Goal: Task Accomplishment & Management: Manage account settings

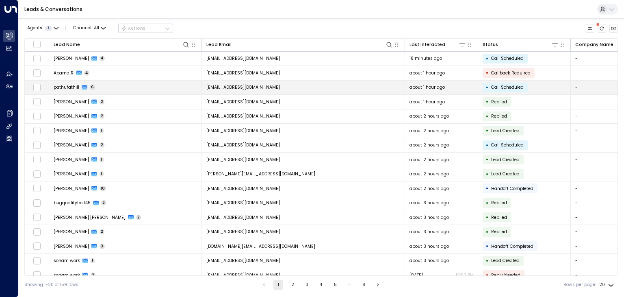
click at [255, 86] on span "[EMAIL_ADDRESS][DOMAIN_NAME]" at bounding box center [244, 87] width 74 height 6
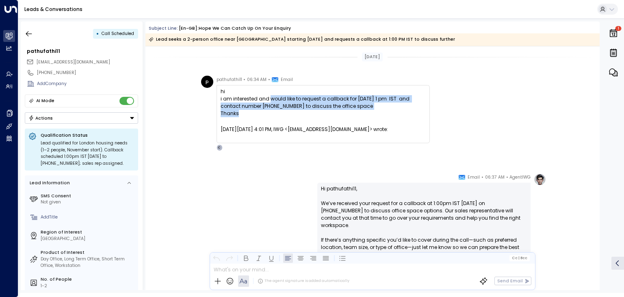
drag, startPoint x: 269, startPoint y: 100, endPoint x: 269, endPoint y: 112, distance: 12.2
click at [269, 112] on div "hi i am interested and would like to request a callback for tomorrow 1 pm IST a…" at bounding box center [323, 114] width 205 height 52
copy div "would like to request a callback for tomorrow 1 pm IST and contact number +9189…"
click at [28, 34] on icon "button" at bounding box center [29, 34] width 8 height 8
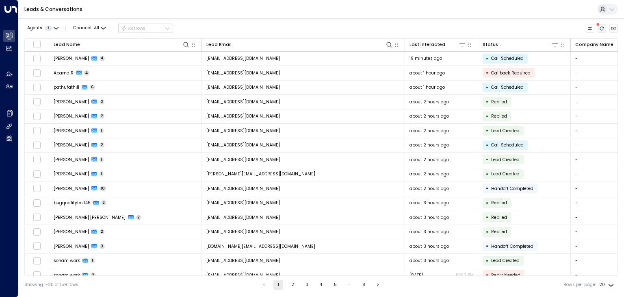
click at [604, 29] on icon "There are new threads available. Refresh the grid to view the latest updates." at bounding box center [602, 28] width 5 height 5
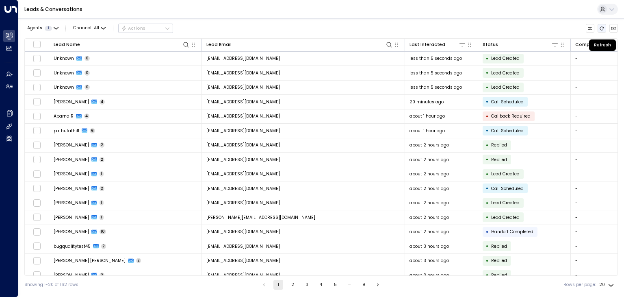
click at [604, 29] on icon "Refresh" at bounding box center [602, 28] width 5 height 5
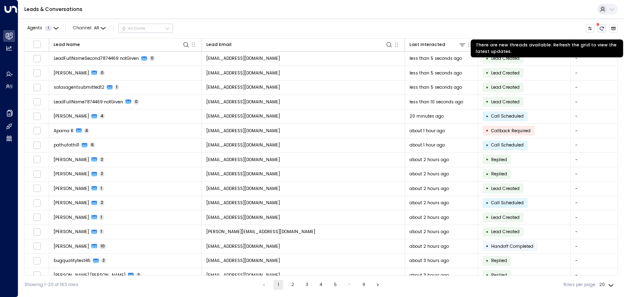
click at [603, 28] on icon "There are new threads available. Refresh the grid to view the latest updates." at bounding box center [602, 28] width 5 height 5
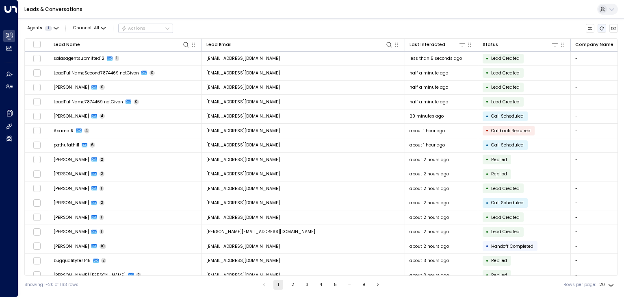
click at [602, 26] on icon "Refresh" at bounding box center [603, 28] width 4 height 4
click at [601, 28] on icon "Refresh" at bounding box center [602, 28] width 5 height 5
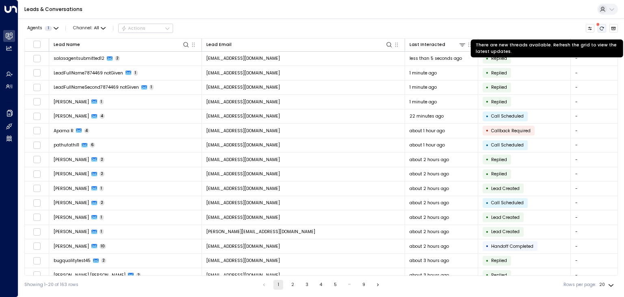
click at [603, 28] on icon "There are new threads available. Refresh the grid to view the latest updates." at bounding box center [602, 28] width 5 height 5
click at [602, 27] on icon "There are new threads available. Refresh the grid to view the latest updates." at bounding box center [602, 28] width 5 height 5
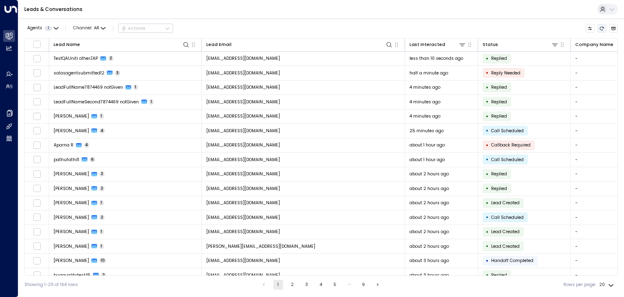
click at [605, 31] on button "Refresh" at bounding box center [602, 28] width 9 height 9
click at [603, 26] on icon "Refresh" at bounding box center [602, 28] width 5 height 5
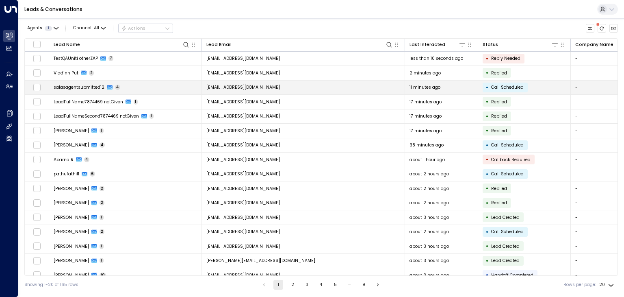
click at [256, 84] on span "[EMAIL_ADDRESS][DOMAIN_NAME]" at bounding box center [244, 87] width 74 height 6
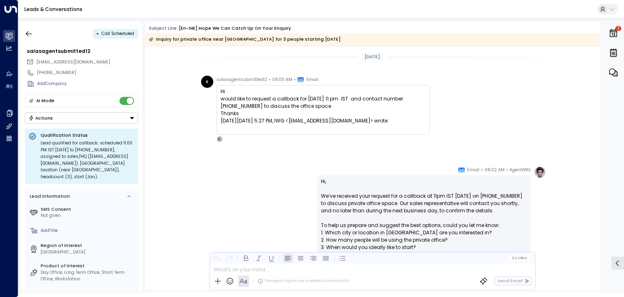
click at [96, 117] on button "Actions" at bounding box center [81, 117] width 113 height 11
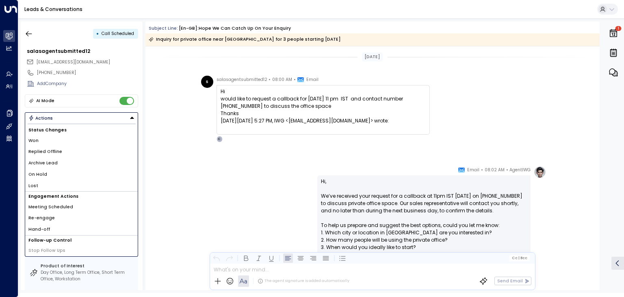
click at [81, 162] on li "Archive Lead" at bounding box center [81, 162] width 113 height 11
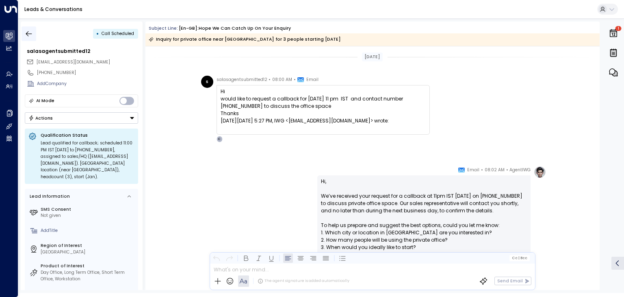
click at [28, 32] on icon "button" at bounding box center [29, 34] width 8 height 8
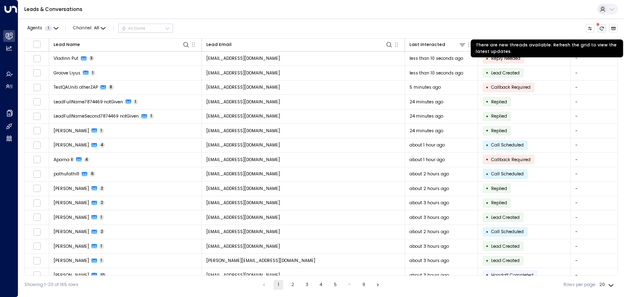
click at [605, 27] on button "There are new threads available. Refresh the grid to view the latest updates." at bounding box center [602, 28] width 9 height 9
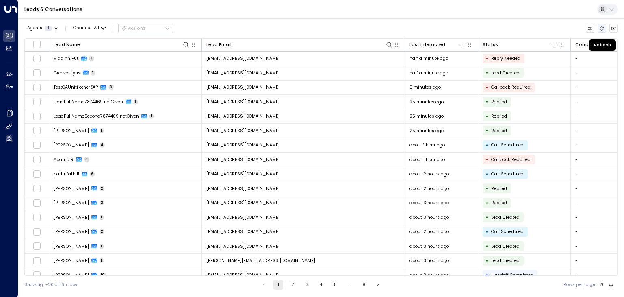
click at [605, 30] on button "Refresh" at bounding box center [602, 28] width 9 height 9
click at [601, 28] on icon "Refresh" at bounding box center [602, 28] width 5 height 5
click at [599, 29] on button "Refresh" at bounding box center [602, 28] width 9 height 9
click at [605, 30] on icon "Refresh" at bounding box center [602, 28] width 5 height 5
click at [604, 30] on icon "Refresh" at bounding box center [602, 28] width 5 height 5
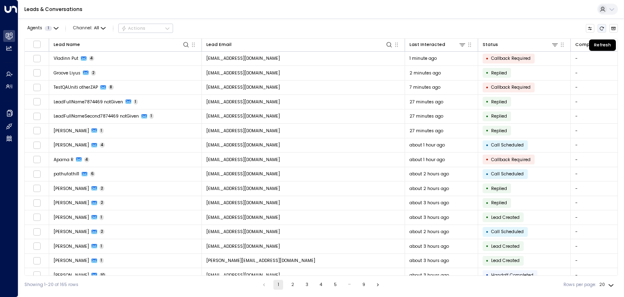
click at [602, 28] on icon "Refresh" at bounding box center [602, 28] width 5 height 5
click at [601, 26] on icon "Refresh" at bounding box center [602, 28] width 5 height 5
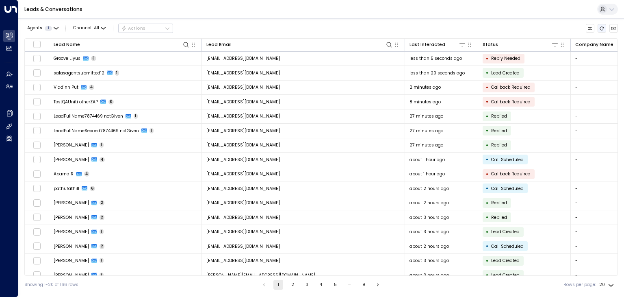
click at [603, 27] on icon "Refresh" at bounding box center [602, 28] width 5 height 5
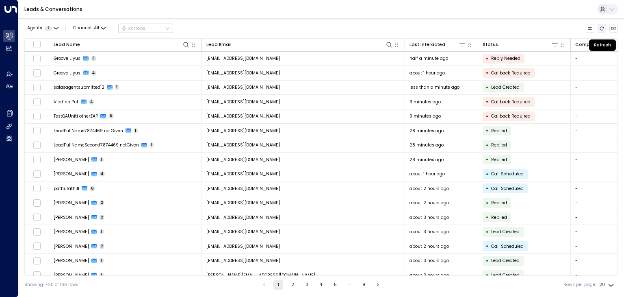
click at [601, 30] on icon "Refresh" at bounding box center [602, 28] width 5 height 5
click at [602, 31] on button "Refresh" at bounding box center [602, 28] width 9 height 9
click at [605, 30] on button "Refresh" at bounding box center [602, 28] width 9 height 9
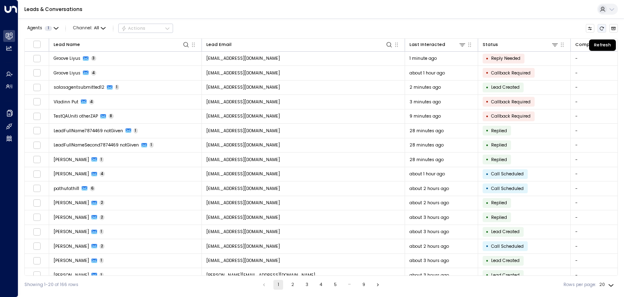
click at [603, 26] on icon "Refresh" at bounding box center [603, 28] width 4 height 4
click at [603, 26] on icon "Refresh" at bounding box center [602, 28] width 5 height 5
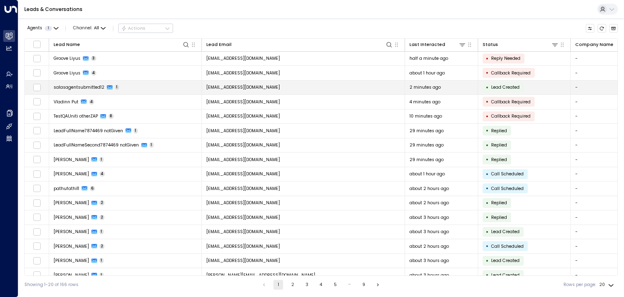
click at [228, 85] on span "[EMAIL_ADDRESS][DOMAIN_NAME]" at bounding box center [244, 87] width 74 height 6
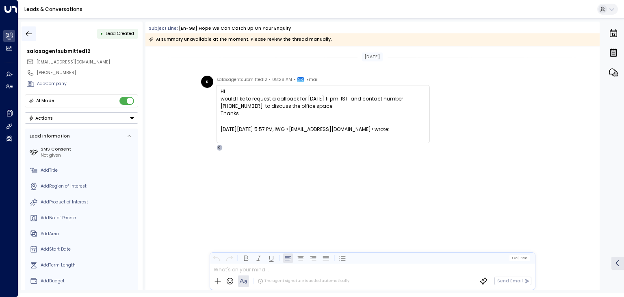
click at [33, 35] on icon "button" at bounding box center [29, 34] width 8 height 8
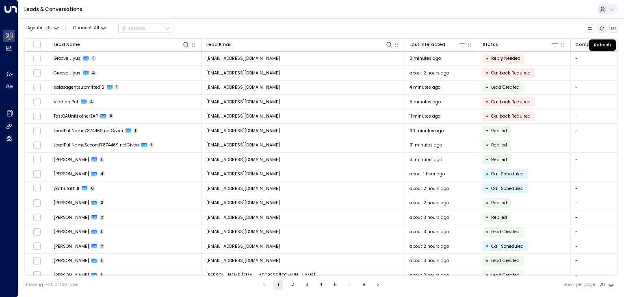
click at [602, 30] on icon "Refresh" at bounding box center [602, 28] width 5 height 5
click at [603, 28] on icon "Refresh" at bounding box center [602, 28] width 5 height 5
click at [602, 28] on icon "Refresh" at bounding box center [602, 28] width 5 height 5
click at [602, 29] on icon "Refresh" at bounding box center [602, 28] width 5 height 5
click at [605, 24] on button "Refresh" at bounding box center [602, 28] width 9 height 9
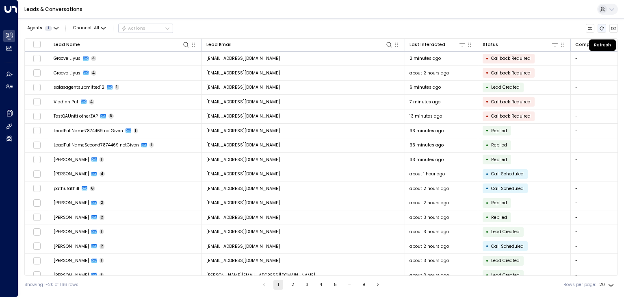
click at [603, 29] on icon "Refresh" at bounding box center [602, 28] width 5 height 5
click at [602, 26] on icon "Refresh" at bounding box center [602, 28] width 5 height 5
click at [601, 29] on icon "Refresh" at bounding box center [602, 28] width 5 height 5
click at [601, 30] on icon "Refresh" at bounding box center [603, 28] width 4 height 4
click at [602, 30] on icon "Refresh" at bounding box center [603, 28] width 4 height 4
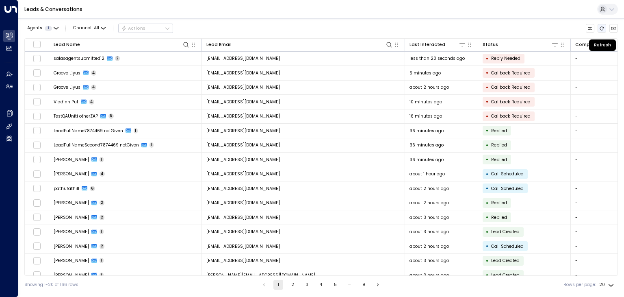
click at [604, 31] on button "Refresh" at bounding box center [602, 28] width 9 height 9
click at [603, 31] on button "Refresh" at bounding box center [602, 28] width 9 height 9
click at [603, 26] on icon "Refresh" at bounding box center [602, 28] width 5 height 5
click at [605, 30] on button "Refresh" at bounding box center [602, 28] width 9 height 9
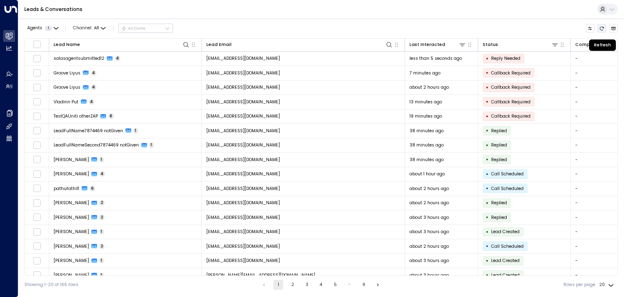
click at [602, 26] on icon "Refresh" at bounding box center [602, 28] width 5 height 5
click at [603, 30] on icon "Refresh" at bounding box center [603, 28] width 4 height 4
click at [601, 26] on icon "Refresh" at bounding box center [602, 28] width 5 height 5
click at [601, 28] on icon "Refresh" at bounding box center [603, 28] width 4 height 4
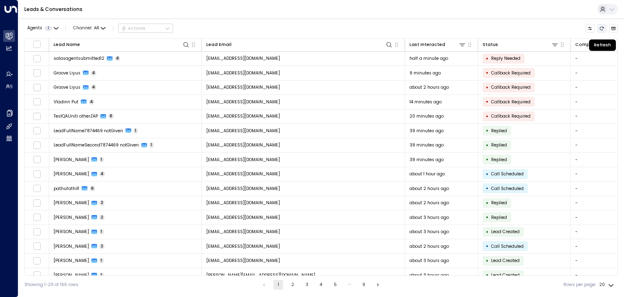
click at [605, 28] on button "Refresh" at bounding box center [602, 28] width 9 height 9
click at [601, 31] on button "Refresh" at bounding box center [602, 28] width 9 height 9
click at [601, 30] on icon "Refresh" at bounding box center [603, 28] width 4 height 4
click at [604, 28] on icon "Refresh" at bounding box center [602, 28] width 5 height 5
click at [602, 29] on icon "Refresh" at bounding box center [602, 28] width 5 height 5
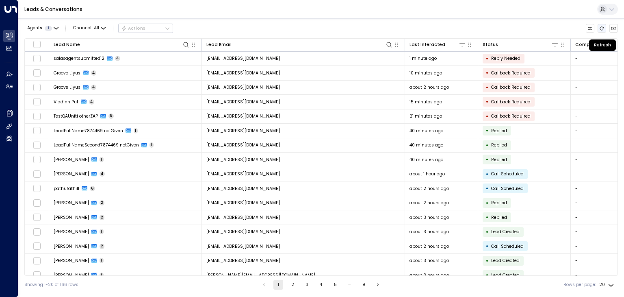
click at [602, 30] on icon "Refresh" at bounding box center [603, 28] width 4 height 4
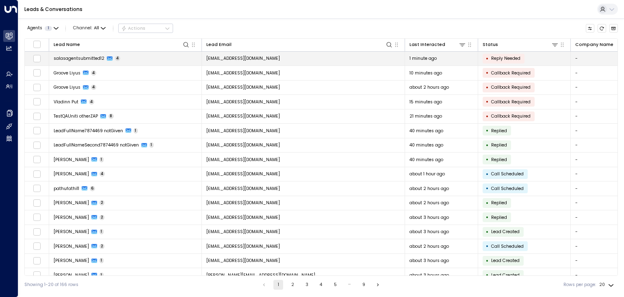
click at [236, 59] on span "[EMAIL_ADDRESS][DOMAIN_NAME]" at bounding box center [244, 58] width 74 height 6
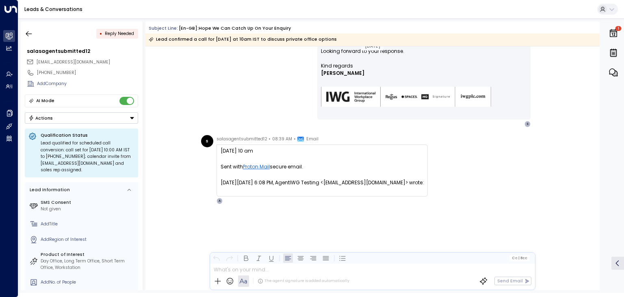
scroll to position [350, 0]
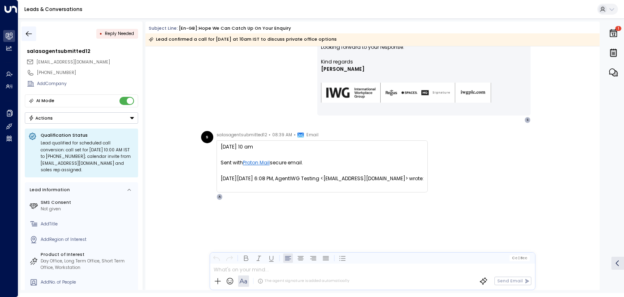
click at [32, 33] on icon "button" at bounding box center [29, 34] width 8 height 8
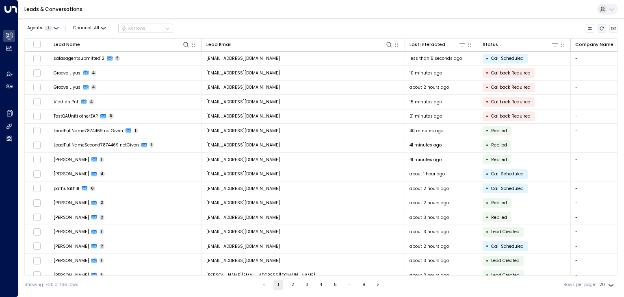
click at [603, 30] on icon "Refresh" at bounding box center [603, 28] width 4 height 4
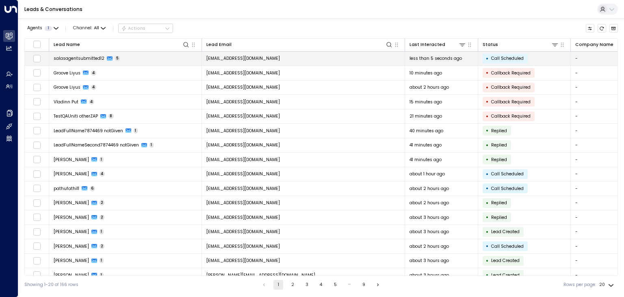
click at [289, 59] on td "[EMAIL_ADDRESS][DOMAIN_NAME]" at bounding box center [303, 59] width 203 height 14
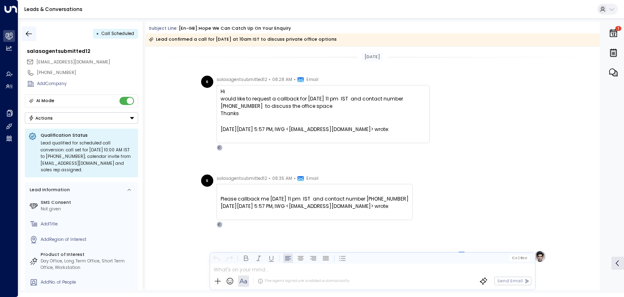
click at [31, 35] on icon "button" at bounding box center [29, 34] width 8 height 8
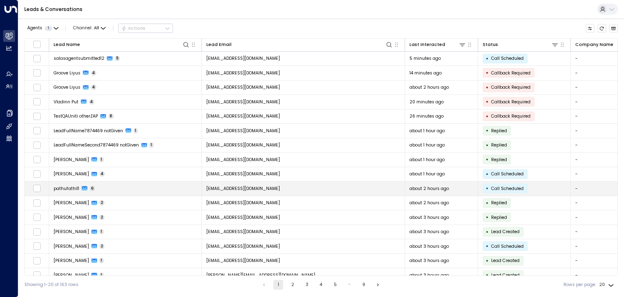
click at [232, 183] on td "[EMAIL_ADDRESS][DOMAIN_NAME]" at bounding box center [303, 188] width 203 height 14
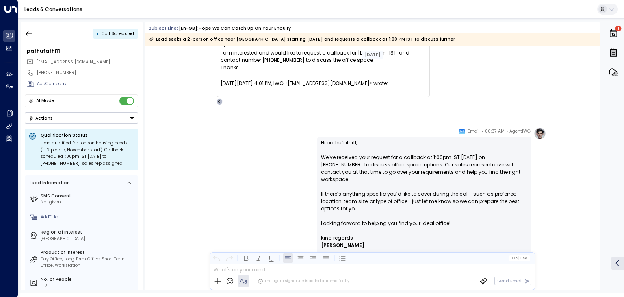
scroll to position [34, 0]
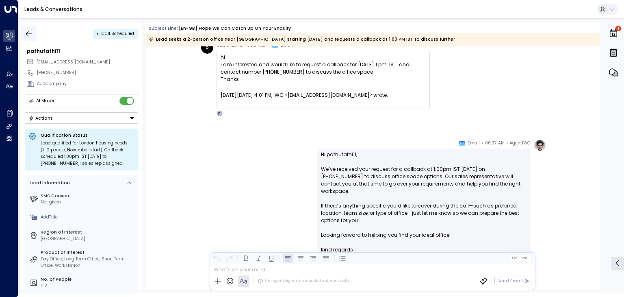
click at [28, 33] on icon "button" at bounding box center [29, 34] width 8 height 8
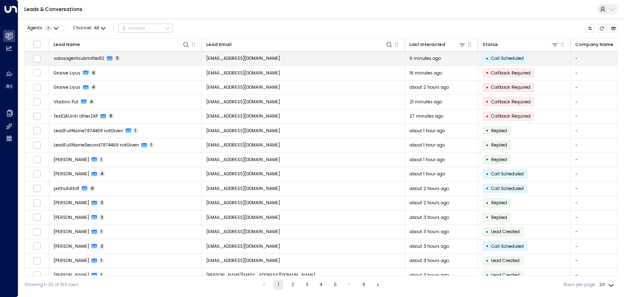
click at [241, 59] on span "[EMAIL_ADDRESS][DOMAIN_NAME]" at bounding box center [244, 58] width 74 height 6
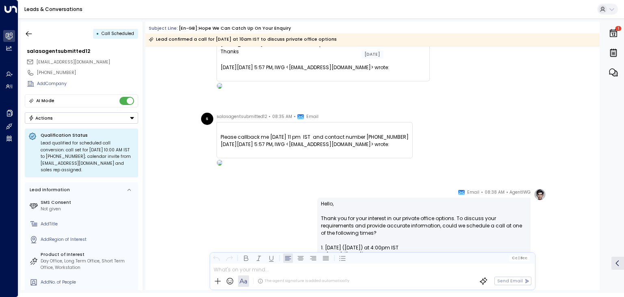
scroll to position [13, 0]
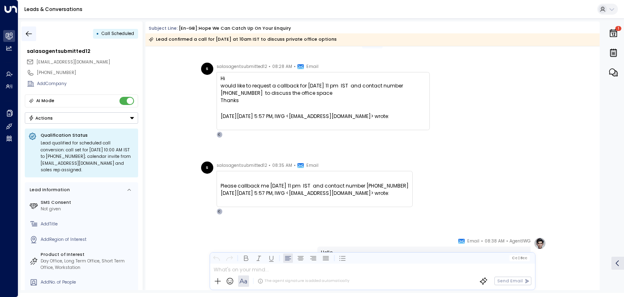
click at [31, 32] on icon "button" at bounding box center [29, 34] width 8 height 8
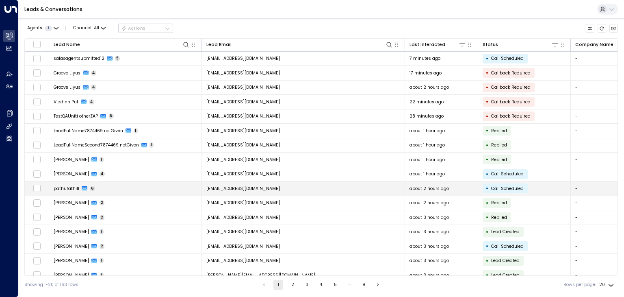
click at [236, 189] on span "[EMAIL_ADDRESS][DOMAIN_NAME]" at bounding box center [244, 188] width 74 height 6
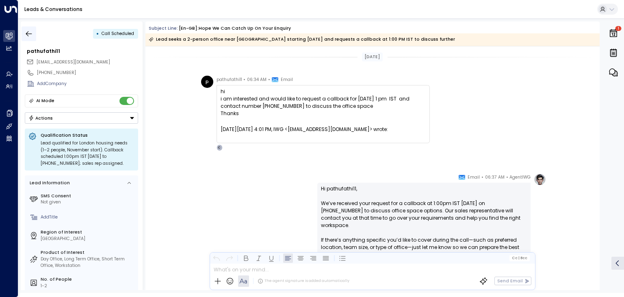
click at [31, 36] on icon "button" at bounding box center [29, 34] width 8 height 8
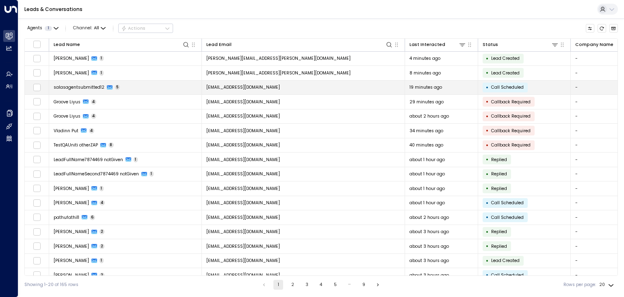
click at [271, 89] on span "[EMAIL_ADDRESS][DOMAIN_NAME]" at bounding box center [244, 87] width 74 height 6
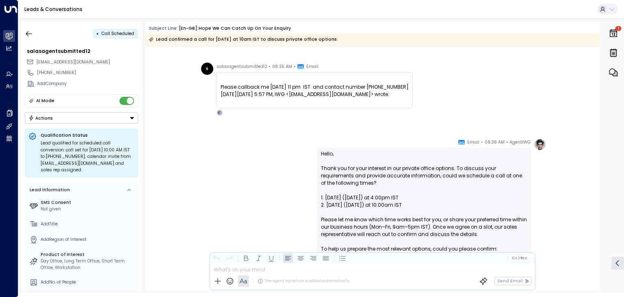
scroll to position [71, 0]
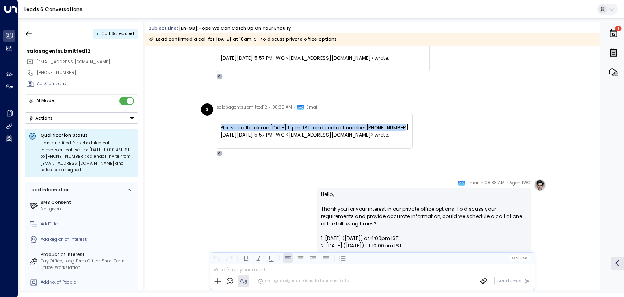
drag, startPoint x: 220, startPoint y: 127, endPoint x: 405, endPoint y: 125, distance: 185.0
click at [405, 125] on div "Please callback me Today 11 pm IST and contact number +919555555552" at bounding box center [315, 127] width 188 height 7
copy div "Please callback me Today 11 pm IST and contact number +919555555552"
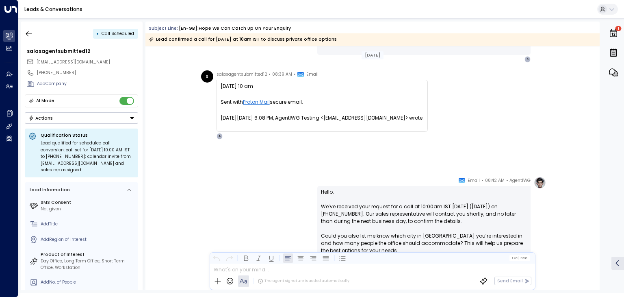
scroll to position [437, 0]
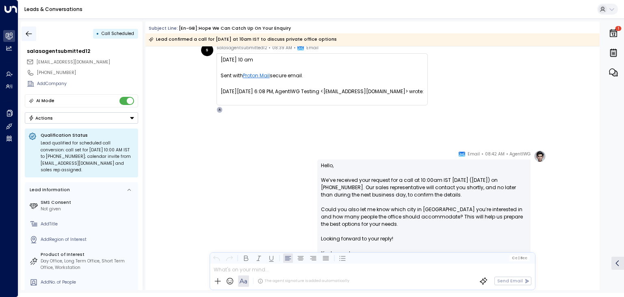
click at [27, 30] on icon "button" at bounding box center [29, 34] width 8 height 8
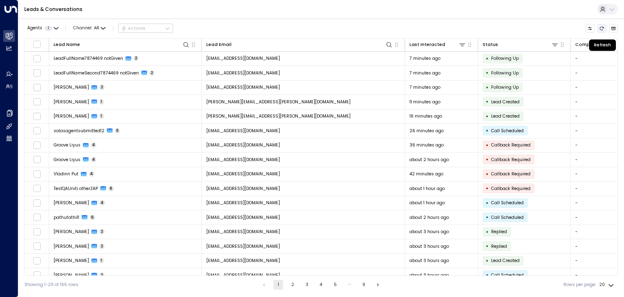
click at [602, 31] on button "Refresh" at bounding box center [602, 28] width 9 height 9
click at [599, 30] on button "Refresh" at bounding box center [602, 28] width 9 height 9
click at [604, 31] on button "Refresh" at bounding box center [602, 28] width 9 height 9
click at [601, 26] on icon "There are new threads available. Refresh the grid to view the latest updates." at bounding box center [602, 28] width 5 height 5
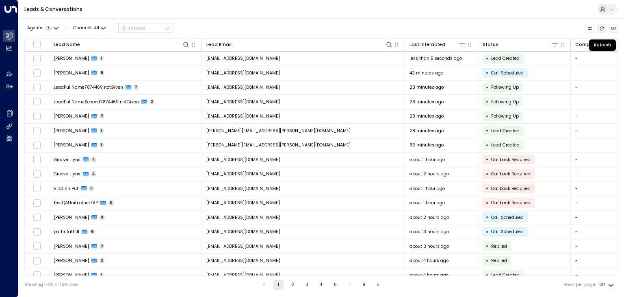
click at [603, 30] on icon "Refresh" at bounding box center [602, 28] width 5 height 5
click at [603, 29] on icon "Refresh" at bounding box center [602, 28] width 5 height 5
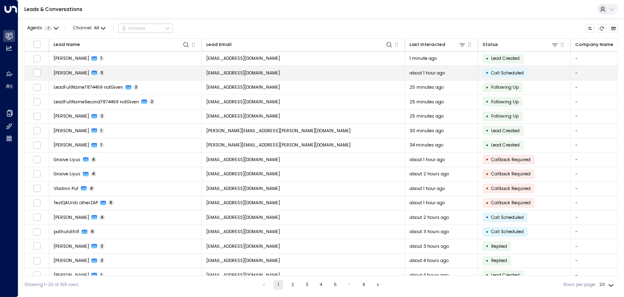
click at [269, 74] on span "[EMAIL_ADDRESS][DOMAIN_NAME]" at bounding box center [244, 73] width 74 height 6
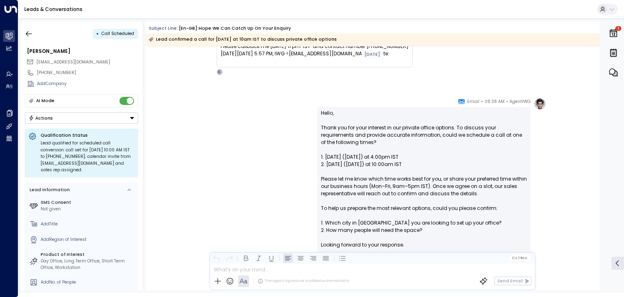
scroll to position [30, 0]
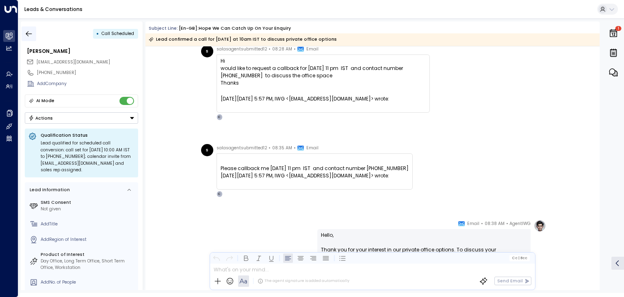
click at [29, 31] on icon "button" at bounding box center [29, 34] width 8 height 8
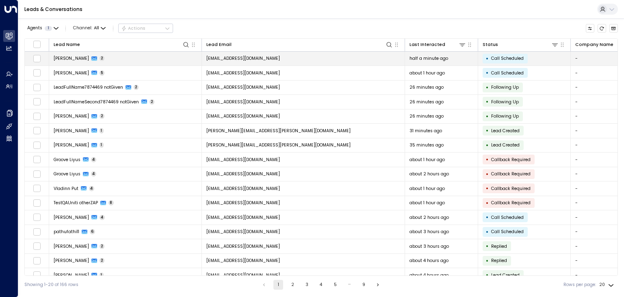
click at [245, 57] on span "[EMAIL_ADDRESS][DOMAIN_NAME]" at bounding box center [244, 58] width 74 height 6
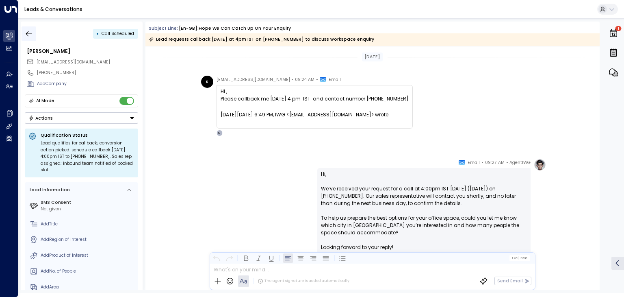
click at [30, 31] on icon "button" at bounding box center [29, 34] width 8 height 8
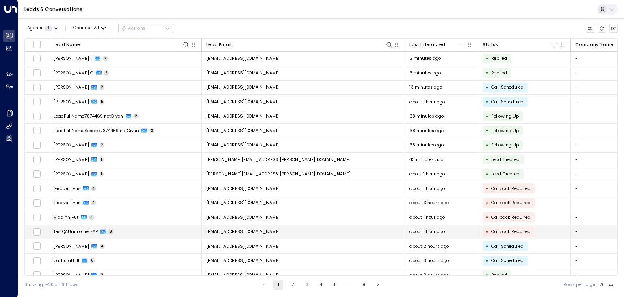
scroll to position [41, 0]
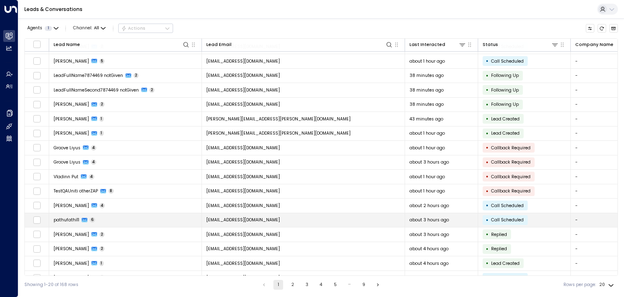
click at [233, 218] on span "[EMAIL_ADDRESS][DOMAIN_NAME]" at bounding box center [244, 220] width 74 height 6
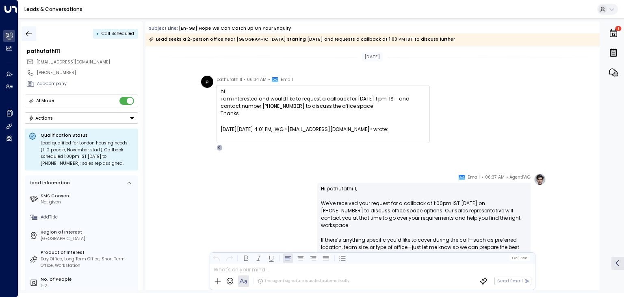
click at [29, 31] on icon "button" at bounding box center [29, 34] width 8 height 8
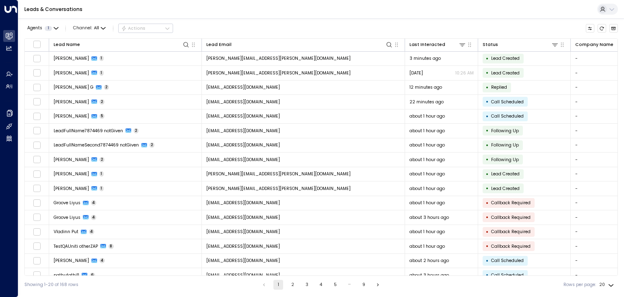
click at [445, 4] on div "Leads & Conversations" at bounding box center [321, 9] width 606 height 19
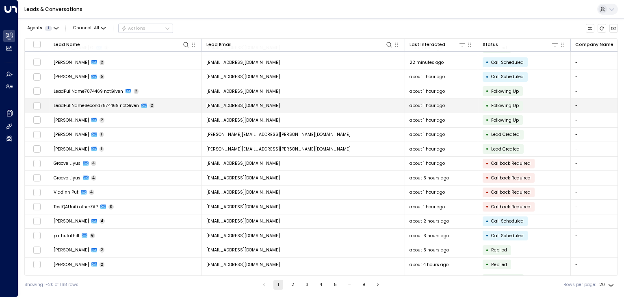
scroll to position [65, 0]
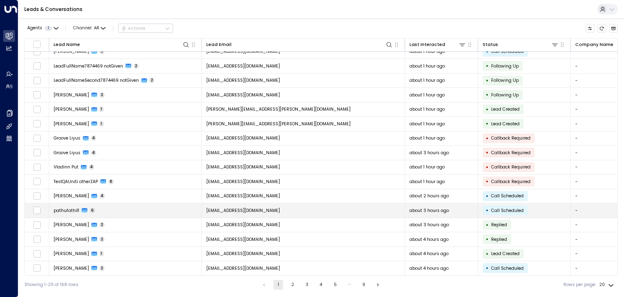
click at [274, 206] on td "[EMAIL_ADDRESS][DOMAIN_NAME]" at bounding box center [303, 210] width 203 height 14
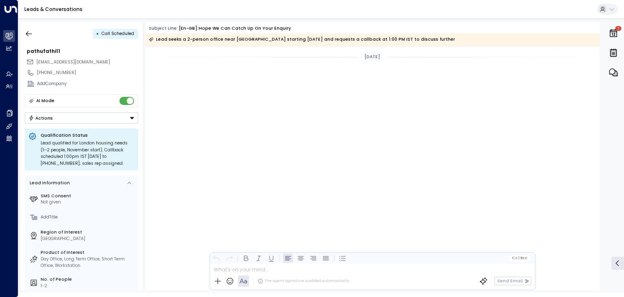
scroll to position [689, 0]
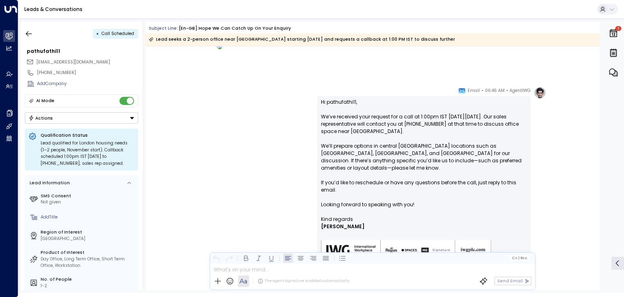
click at [114, 120] on button "Actions" at bounding box center [81, 117] width 113 height 11
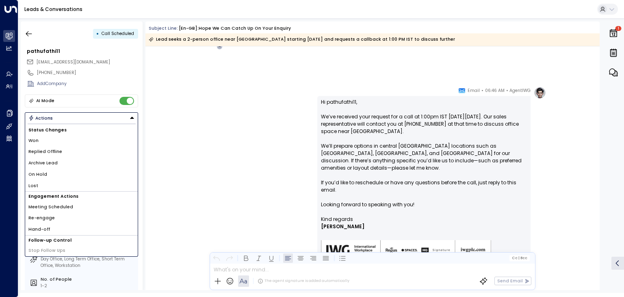
click at [55, 159] on li "Archive Lead" at bounding box center [81, 162] width 113 height 11
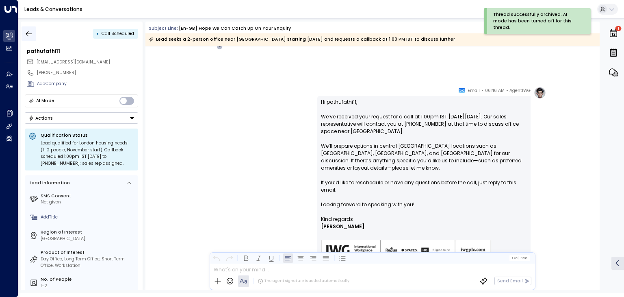
click at [29, 35] on icon "button" at bounding box center [29, 34] width 8 height 8
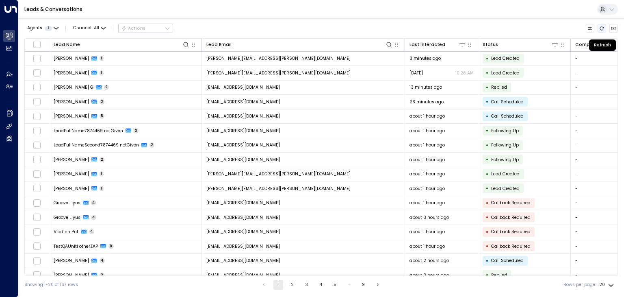
click at [601, 28] on icon "Refresh" at bounding box center [602, 28] width 5 height 5
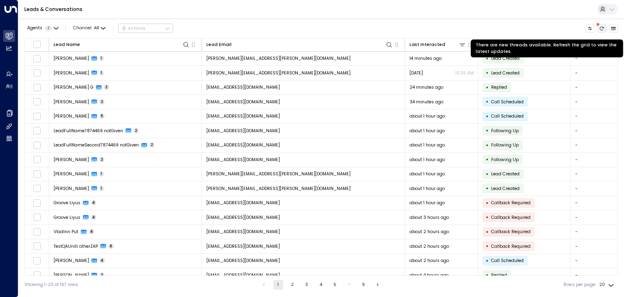
click at [603, 26] on icon "There are new threads available. Refresh the grid to view the latest updates." at bounding box center [603, 28] width 4 height 4
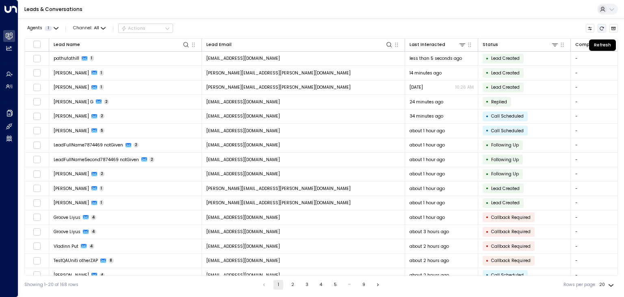
click at [603, 26] on icon "Refresh" at bounding box center [603, 28] width 4 height 4
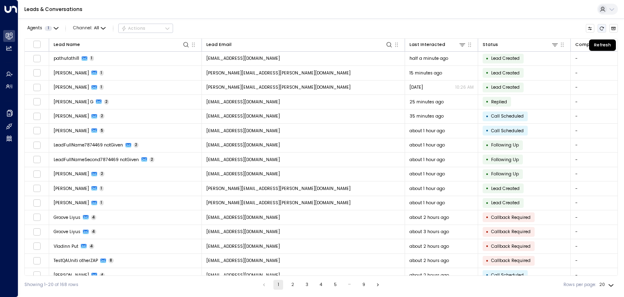
click at [603, 26] on icon "Refresh" at bounding box center [603, 28] width 4 height 4
click at [603, 29] on icon "Refresh" at bounding box center [602, 28] width 5 height 5
click at [603, 28] on icon "Refresh" at bounding box center [602, 28] width 5 height 5
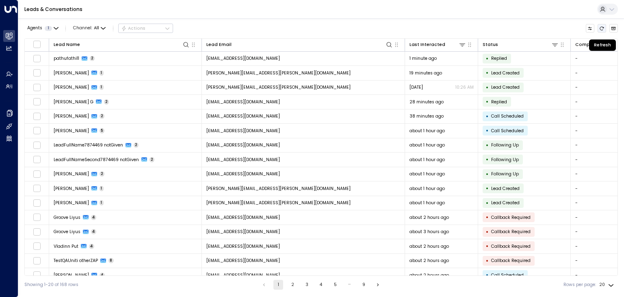
click at [603, 28] on icon "Refresh" at bounding box center [602, 28] width 5 height 5
click at [604, 30] on icon "Refresh" at bounding box center [602, 28] width 5 height 5
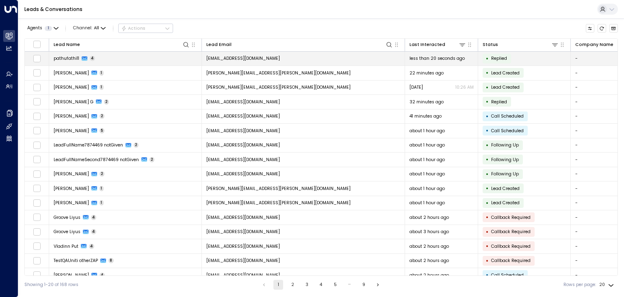
click at [346, 60] on td "[EMAIL_ADDRESS][DOMAIN_NAME]" at bounding box center [303, 59] width 203 height 14
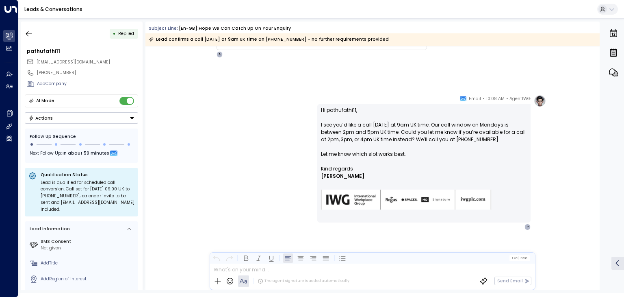
scroll to position [345, 0]
click at [33, 32] on button "button" at bounding box center [29, 33] width 15 height 15
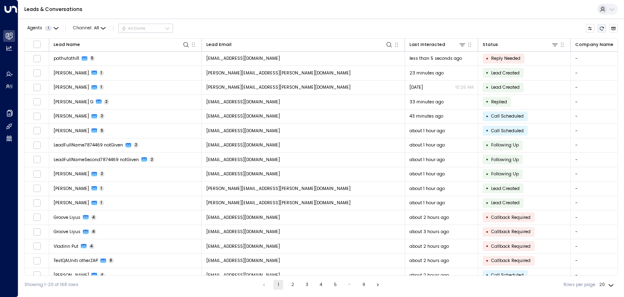
click at [605, 29] on icon "Refresh" at bounding box center [602, 28] width 5 height 5
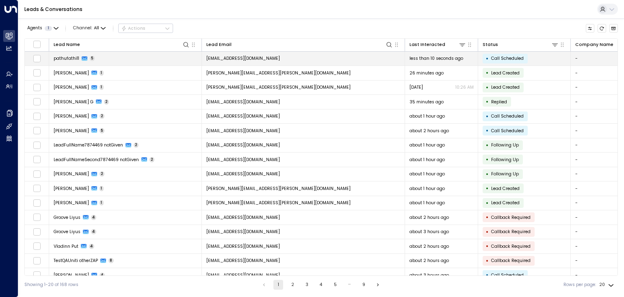
click at [266, 55] on td "[EMAIL_ADDRESS][DOMAIN_NAME]" at bounding box center [303, 59] width 203 height 14
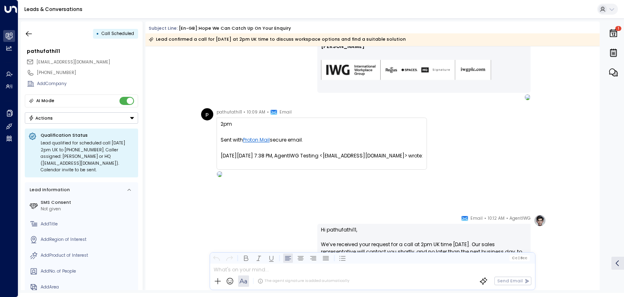
scroll to position [579, 0]
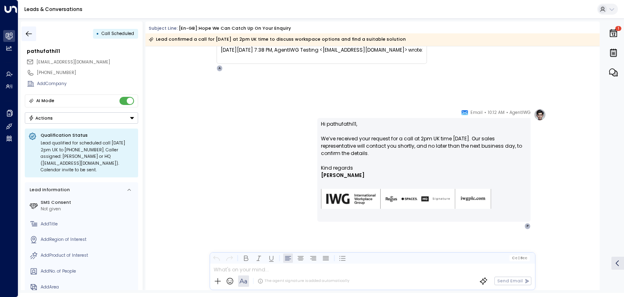
click at [32, 33] on icon "button" at bounding box center [29, 34] width 8 height 8
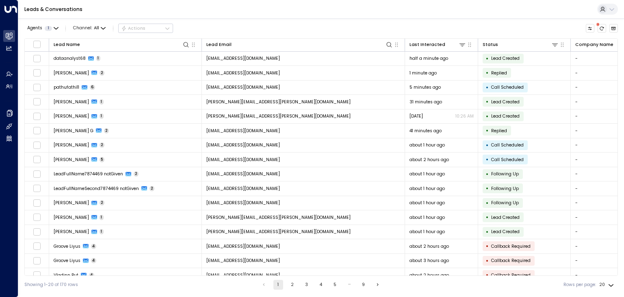
click at [381, 12] on div "Leads & Conversations" at bounding box center [321, 9] width 606 height 19
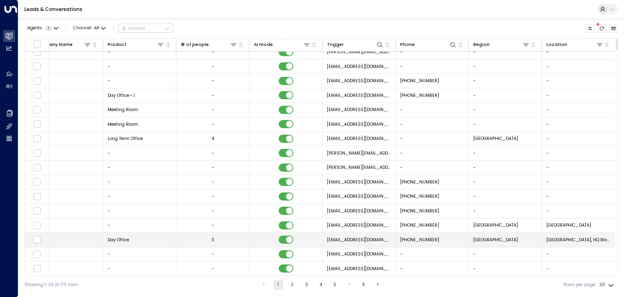
scroll to position [65, 542]
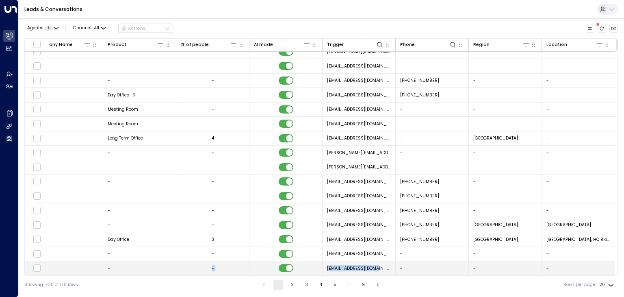
drag, startPoint x: 390, startPoint y: 273, endPoint x: 154, endPoint y: 266, distance: 235.9
click at [154, 266] on tr "[PERSON_NAME] 2 [EMAIL_ADDRESS][DOMAIN_NAME] about 4 hours ago • Replied - - - …" at bounding box center [50, 268] width 1132 height 15
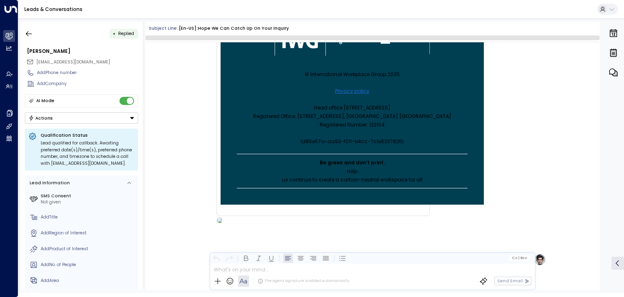
scroll to position [412, 0]
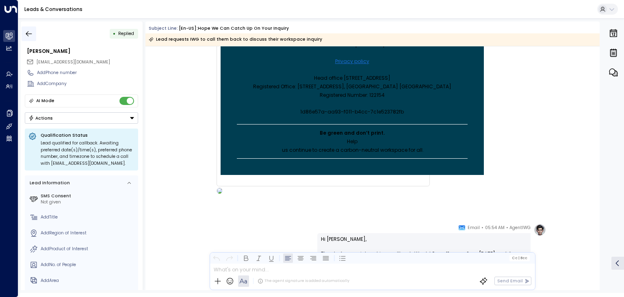
click at [27, 28] on button "button" at bounding box center [29, 33] width 15 height 15
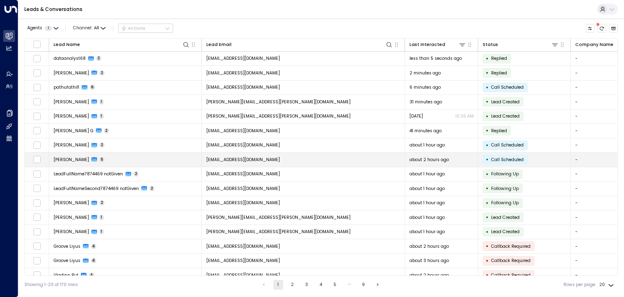
click at [240, 157] on span "[EMAIL_ADDRESS][DOMAIN_NAME]" at bounding box center [244, 160] width 74 height 6
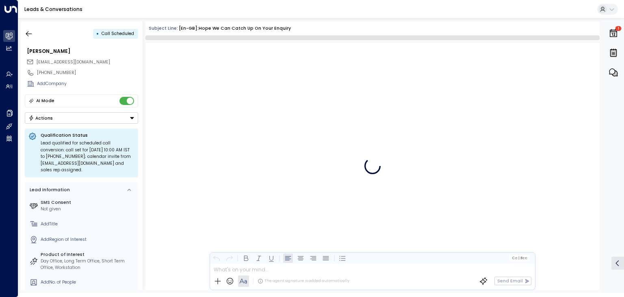
scroll to position [518, 0]
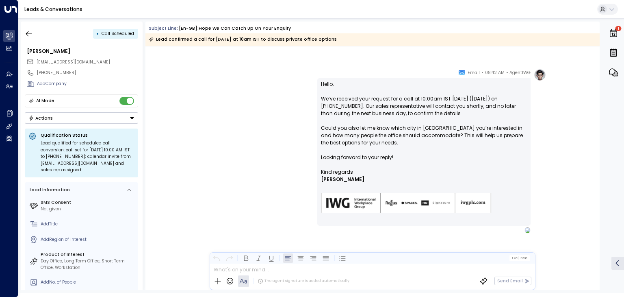
click at [79, 117] on button "Actions" at bounding box center [81, 117] width 113 height 11
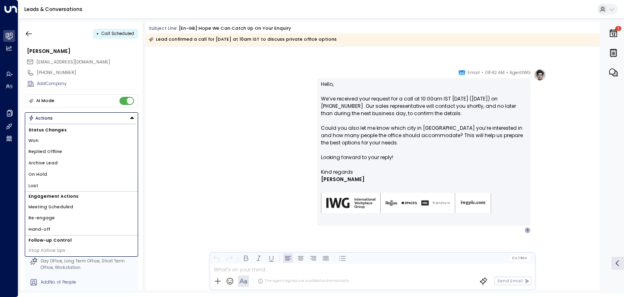
click at [61, 158] on li "Archive Lead" at bounding box center [81, 162] width 113 height 11
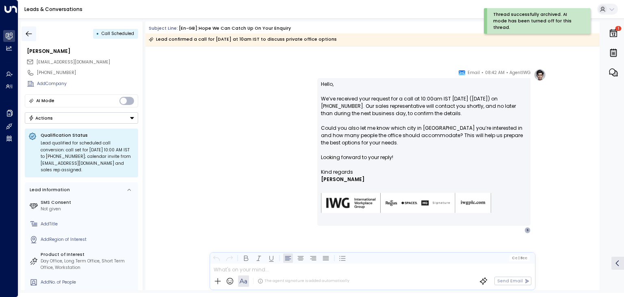
click at [31, 33] on icon "button" at bounding box center [29, 33] width 6 height 5
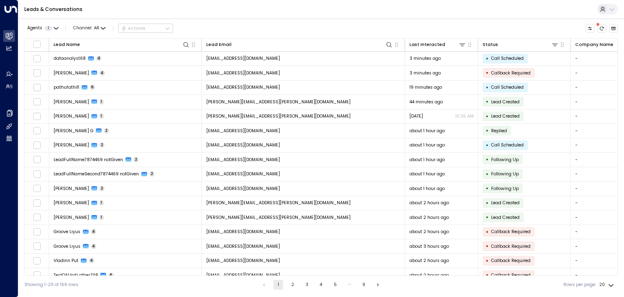
click at [382, 7] on div "Leads & Conversations" at bounding box center [321, 9] width 606 height 19
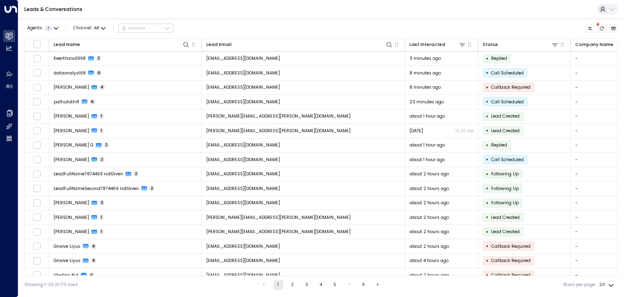
click at [607, 287] on body "Overview Leads & Conversations Leads & Conversations Analytics Analytics Agents…" at bounding box center [312, 147] width 624 height 294
click at [607, 277] on li "100" at bounding box center [607, 281] width 21 height 12
type input "***"
click at [322, 10] on div "Leads & Conversations" at bounding box center [321, 9] width 606 height 19
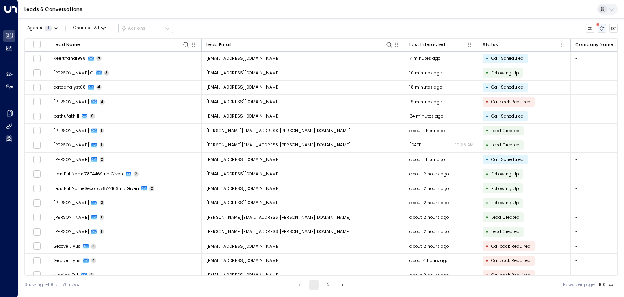
click at [602, 25] on button "There are new threads available. Refresh the grid to view the latest updates." at bounding box center [602, 28] width 9 height 9
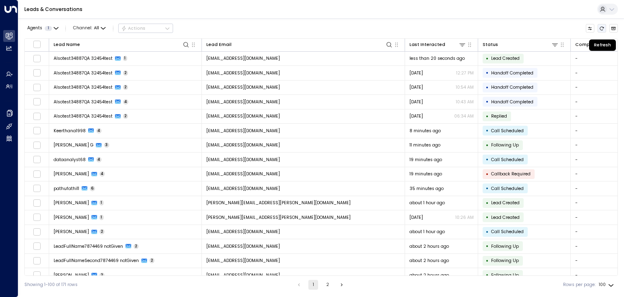
click at [602, 28] on icon "Refresh" at bounding box center [602, 28] width 5 height 5
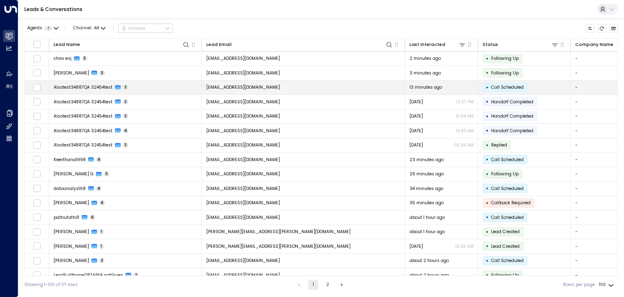
click at [233, 85] on span "[EMAIL_ADDRESS][DOMAIN_NAME]" at bounding box center [244, 87] width 74 height 6
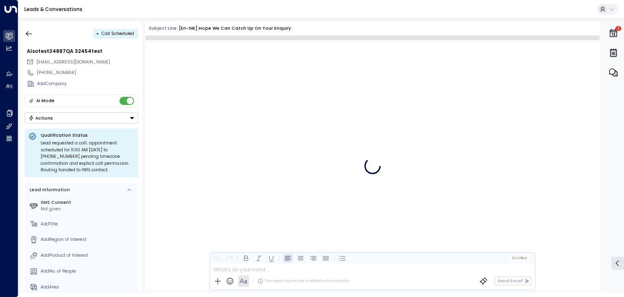
scroll to position [113, 0]
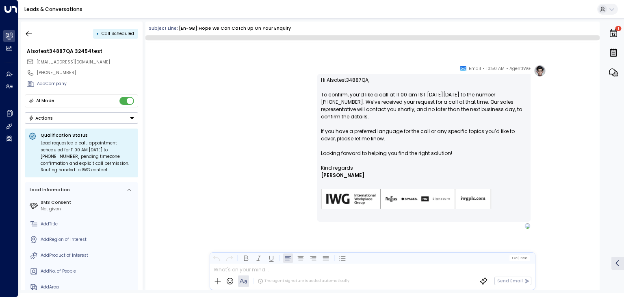
click at [73, 114] on button "Actions" at bounding box center [81, 117] width 113 height 11
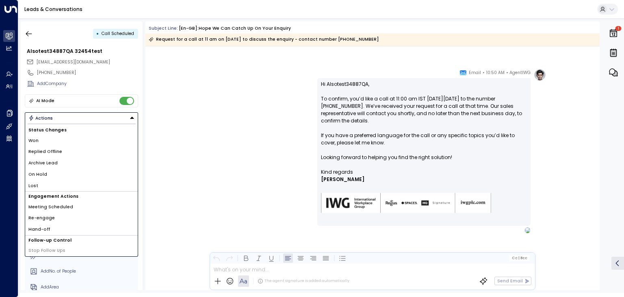
click at [60, 157] on li "Archive Lead" at bounding box center [81, 162] width 113 height 11
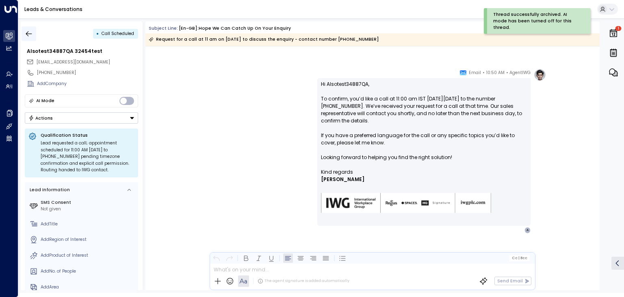
click at [31, 35] on icon "button" at bounding box center [29, 34] width 8 height 8
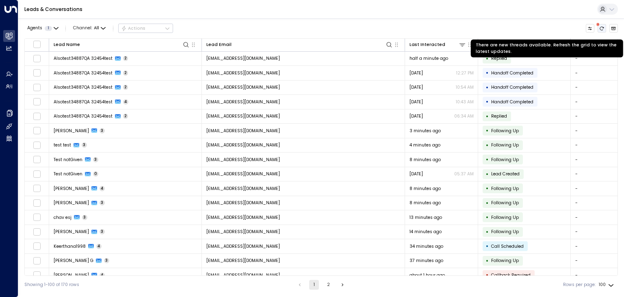
click at [603, 30] on icon "There are new threads available. Refresh the grid to view the latest updates." at bounding box center [602, 28] width 5 height 5
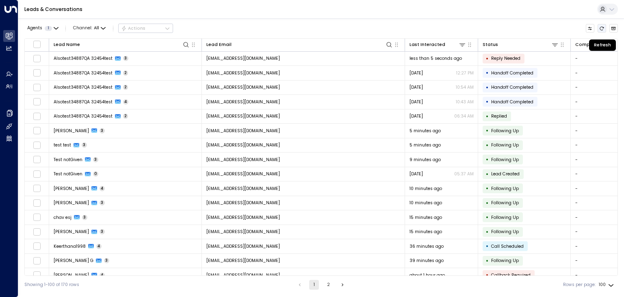
click at [602, 28] on icon "Refresh" at bounding box center [602, 28] width 5 height 5
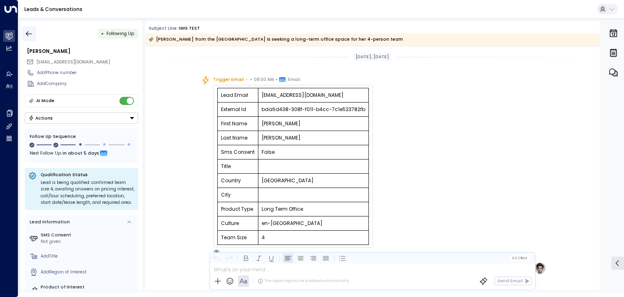
click at [31, 33] on icon "button" at bounding box center [29, 34] width 8 height 8
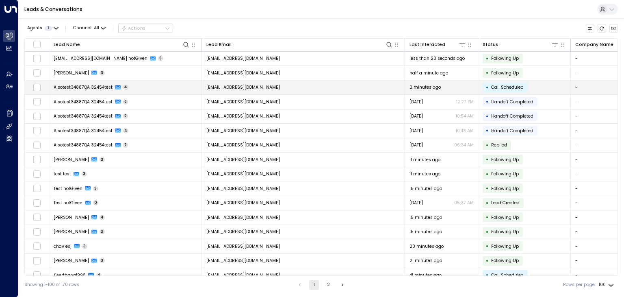
click at [259, 86] on span "[EMAIL_ADDRESS][DOMAIN_NAME]" at bounding box center [244, 87] width 74 height 6
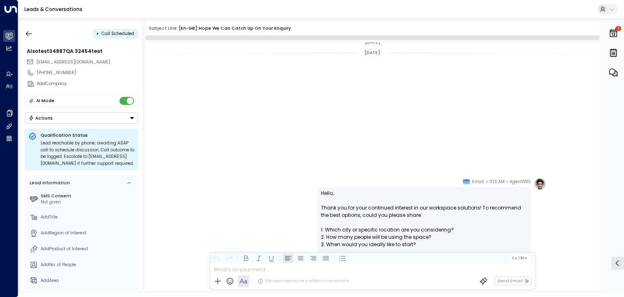
scroll to position [340, 0]
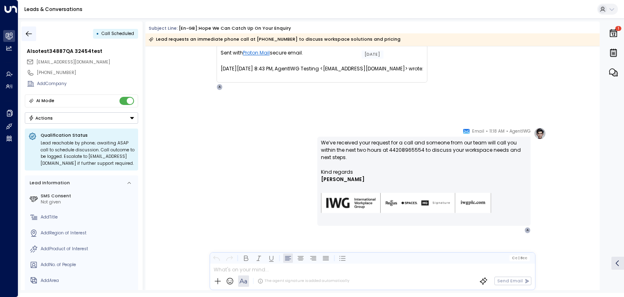
click at [32, 31] on icon "button" at bounding box center [29, 34] width 8 height 8
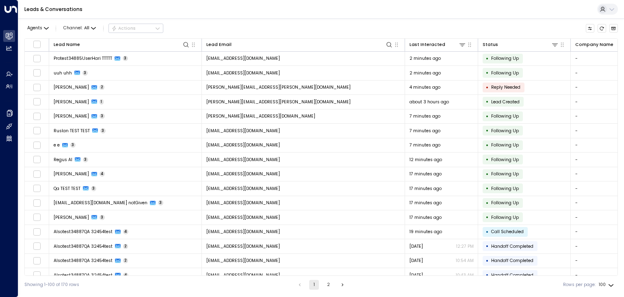
click at [325, 22] on div "Agents Channel: All Actions" at bounding box center [321, 29] width 594 height 14
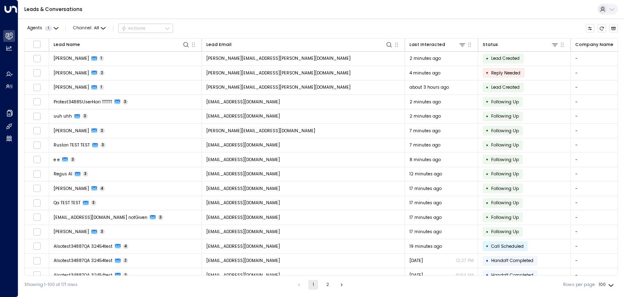
click at [441, 15] on div "Leads & Conversations" at bounding box center [321, 9] width 606 height 19
click at [445, 15] on div "Leads & Conversations" at bounding box center [321, 9] width 606 height 19
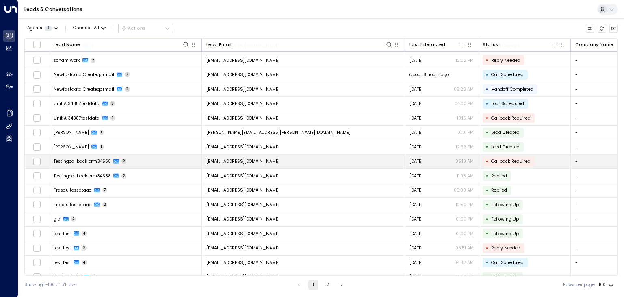
click at [280, 158] on span "[EMAIL_ADDRESS][DOMAIN_NAME]" at bounding box center [244, 161] width 74 height 6
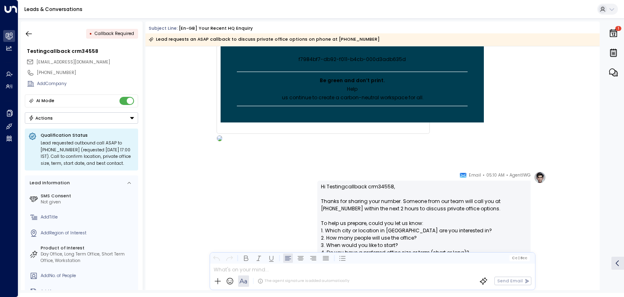
scroll to position [412, 0]
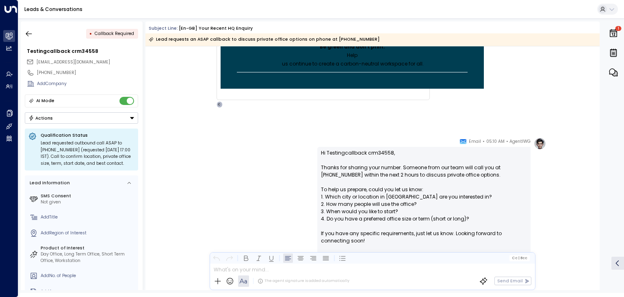
click at [89, 116] on button "Actions" at bounding box center [81, 117] width 113 height 11
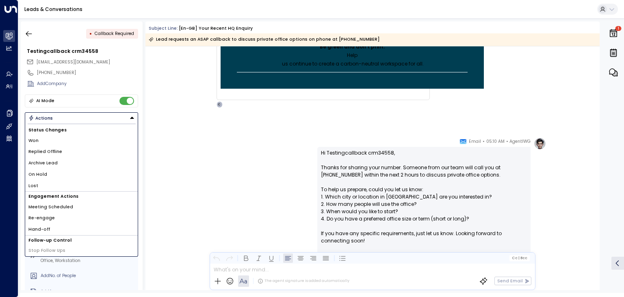
click at [59, 158] on li "Archive Lead" at bounding box center [81, 162] width 113 height 11
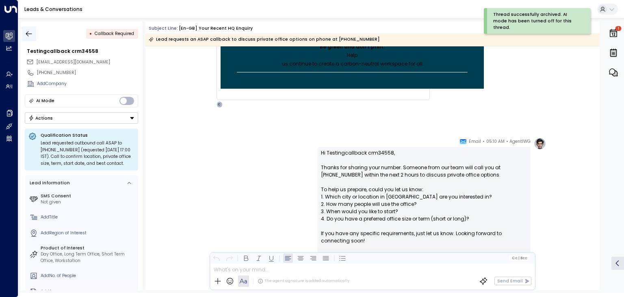
click at [33, 34] on button "button" at bounding box center [29, 33] width 15 height 15
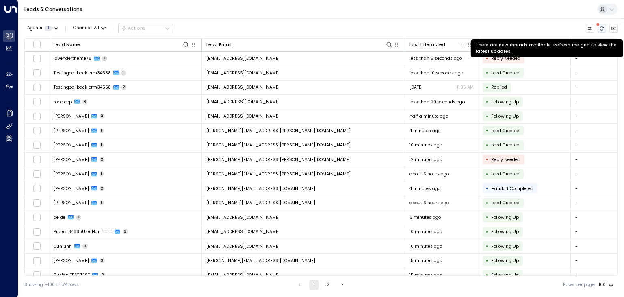
click at [603, 24] on button "There are new threads available. Refresh the grid to view the latest updates." at bounding box center [602, 28] width 9 height 9
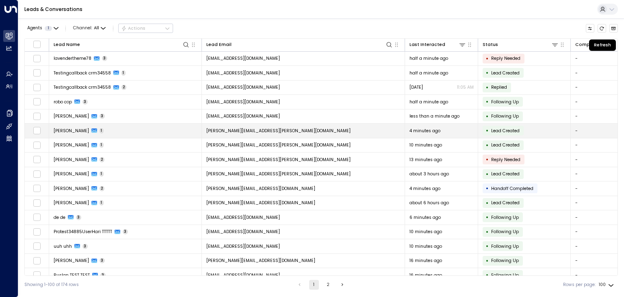
drag, startPoint x: 603, startPoint y: 28, endPoint x: 535, endPoint y: 134, distance: 125.5
click at [603, 28] on icon "Refresh" at bounding box center [602, 28] width 5 height 5
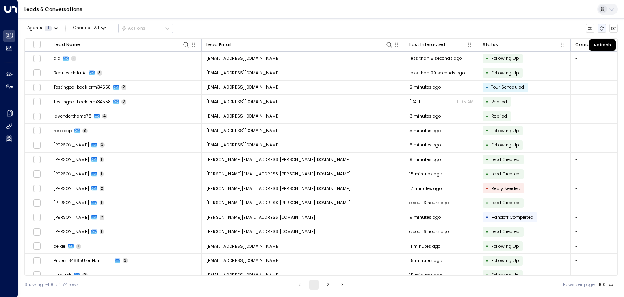
click at [601, 28] on icon "Refresh" at bounding box center [602, 28] width 5 height 5
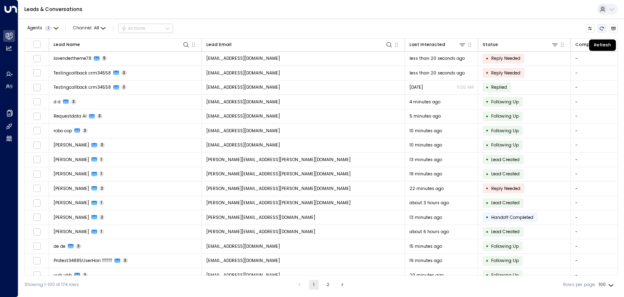
click at [606, 28] on button "Refresh" at bounding box center [602, 28] width 9 height 9
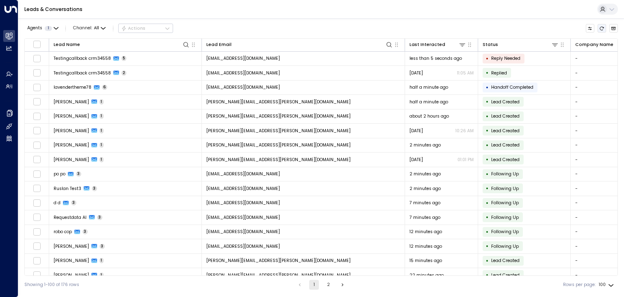
click at [605, 28] on icon "Refresh" at bounding box center [603, 28] width 4 height 4
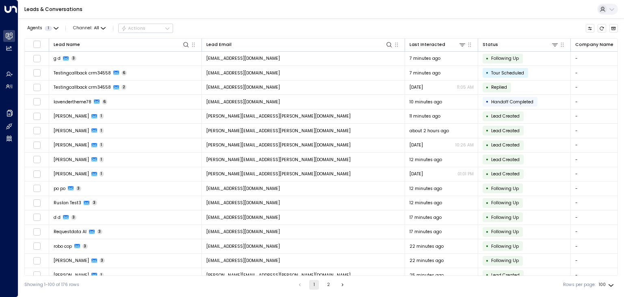
click at [416, 4] on div "Leads & Conversations" at bounding box center [321, 9] width 606 height 19
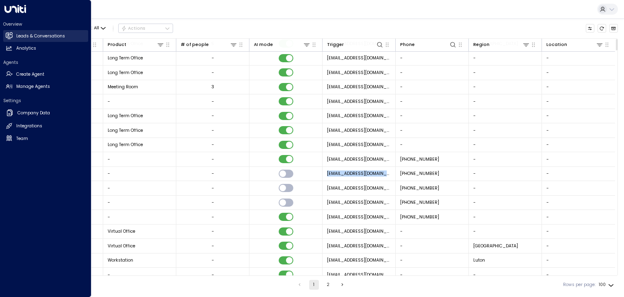
click at [7, 39] on icon at bounding box center [9, 35] width 7 height 7
click at [67, 34] on link "Leads & Conversations Leads & Conversations" at bounding box center [45, 36] width 85 height 12
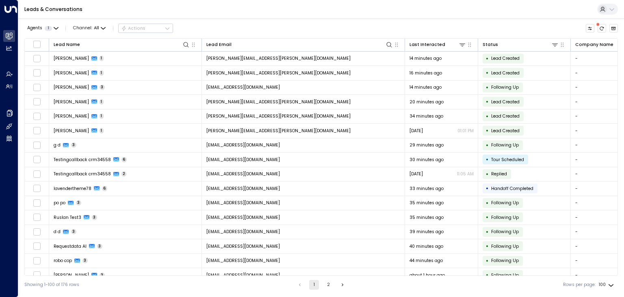
click at [600, 25] on span at bounding box center [598, 24] width 3 height 3
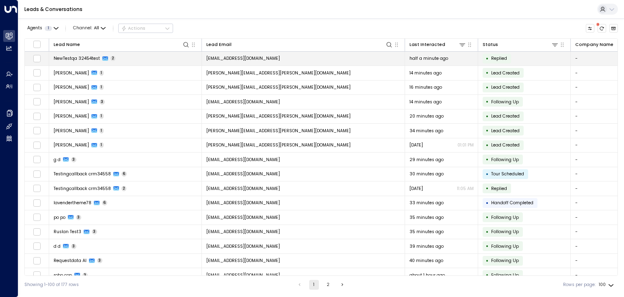
click at [266, 57] on span "[EMAIL_ADDRESS][DOMAIN_NAME]" at bounding box center [244, 58] width 74 height 6
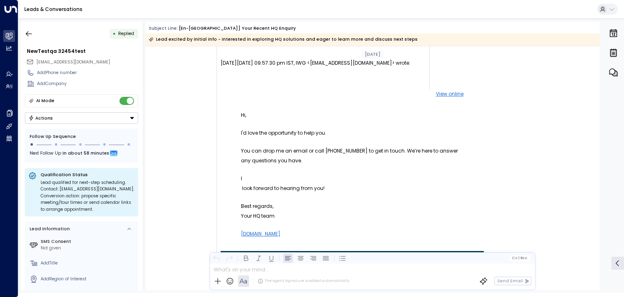
scroll to position [67, 0]
